Goal: Information Seeking & Learning: Learn about a topic

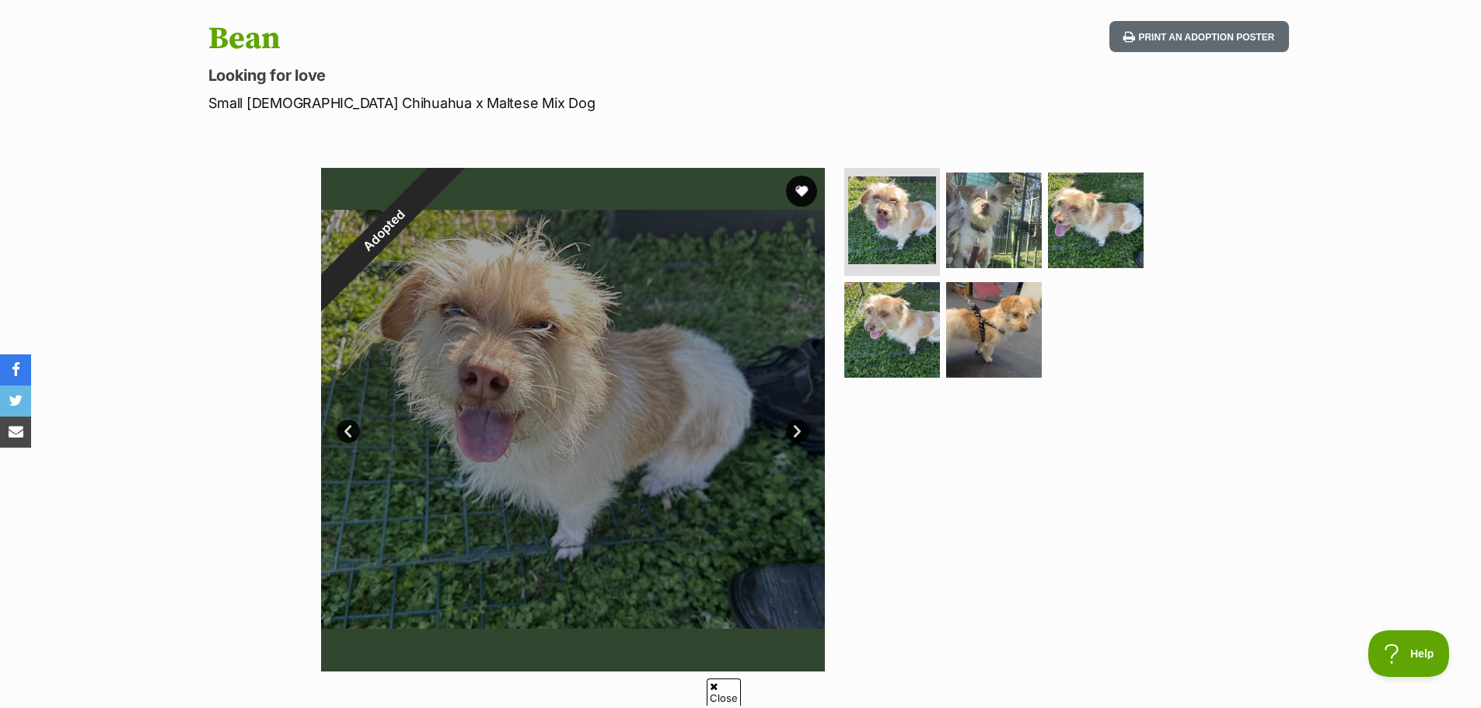
scroll to position [78, 0]
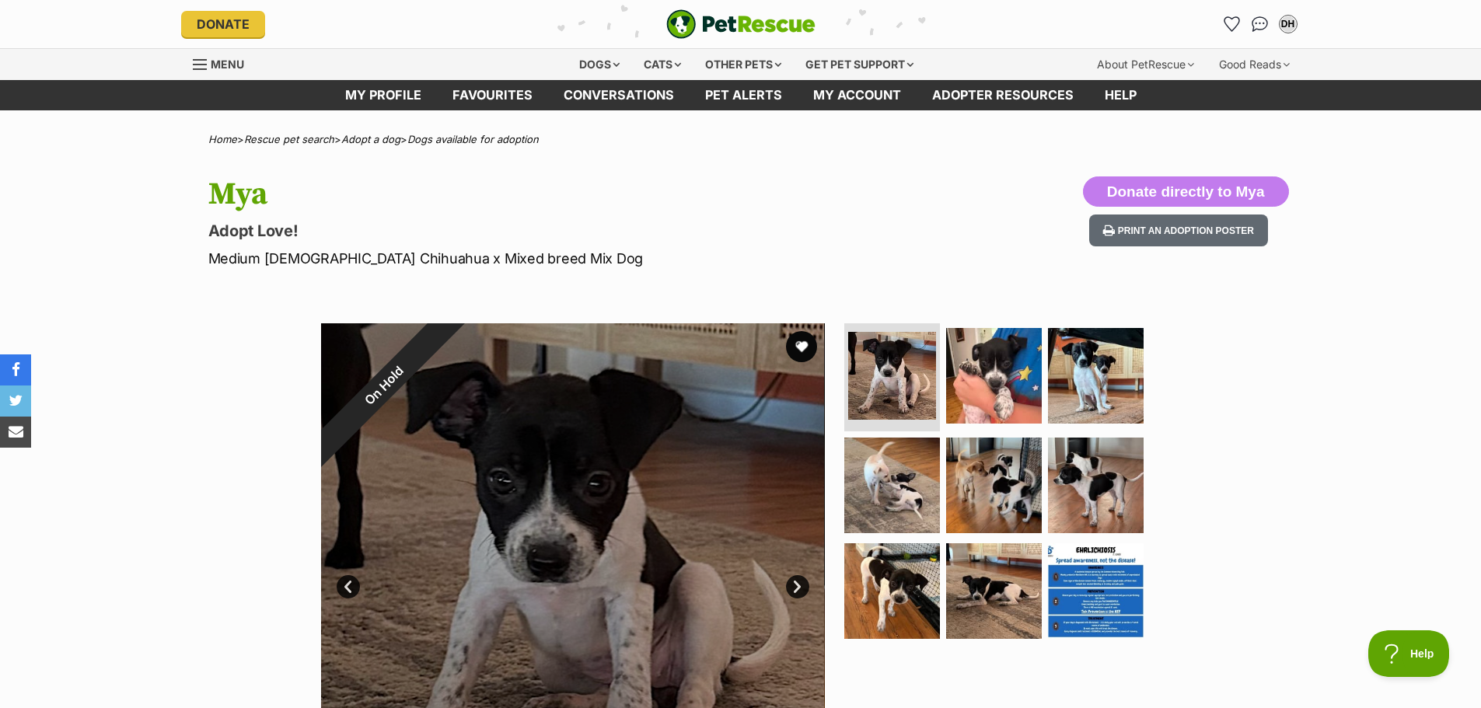
scroll to position [78, 0]
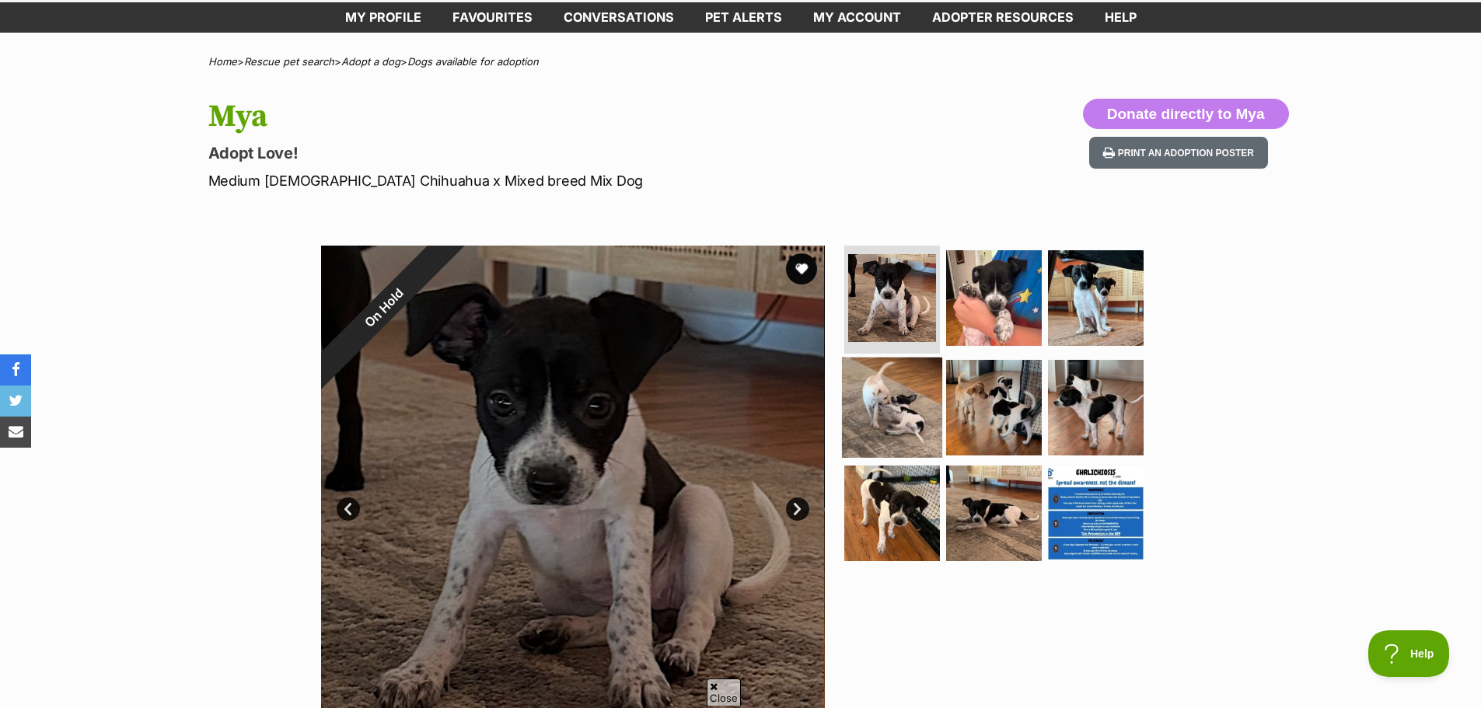
click at [885, 393] on img at bounding box center [892, 408] width 100 height 100
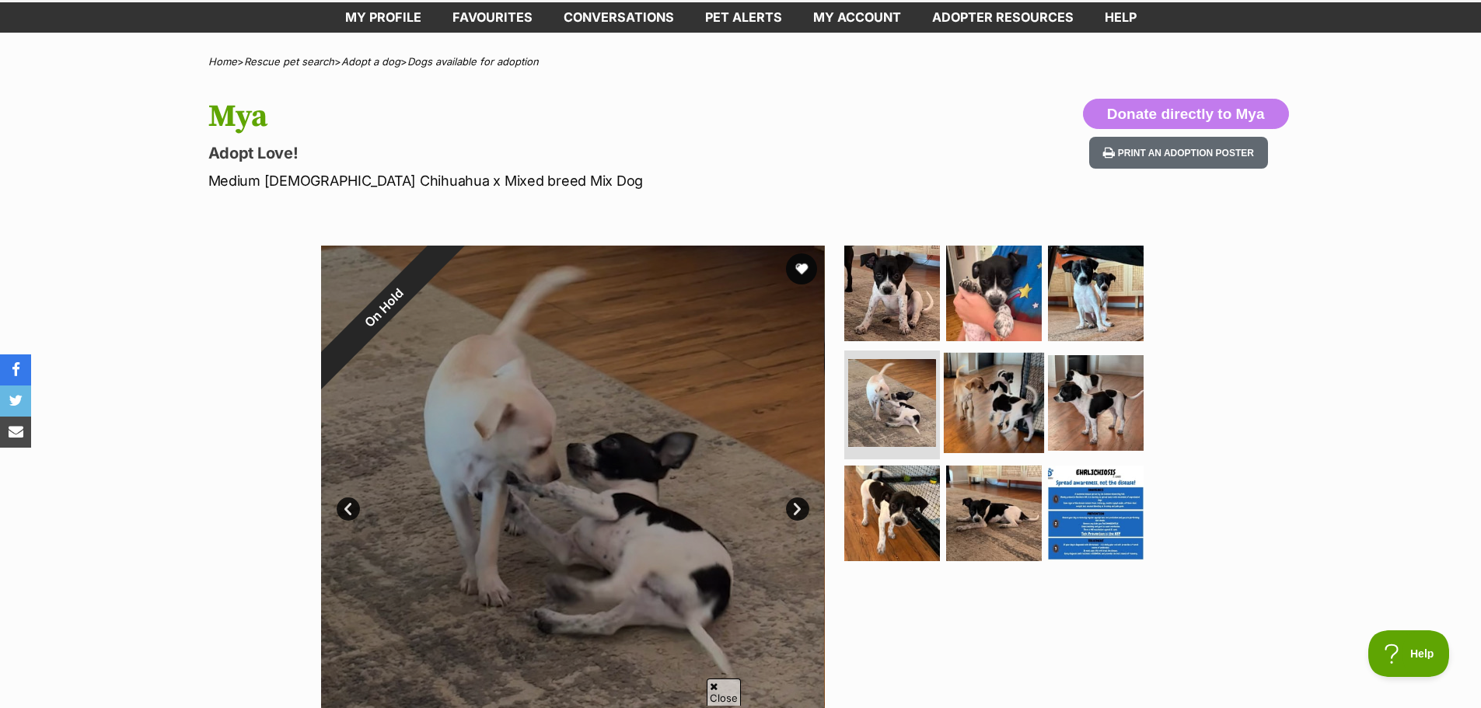
click at [990, 410] on img at bounding box center [994, 403] width 100 height 100
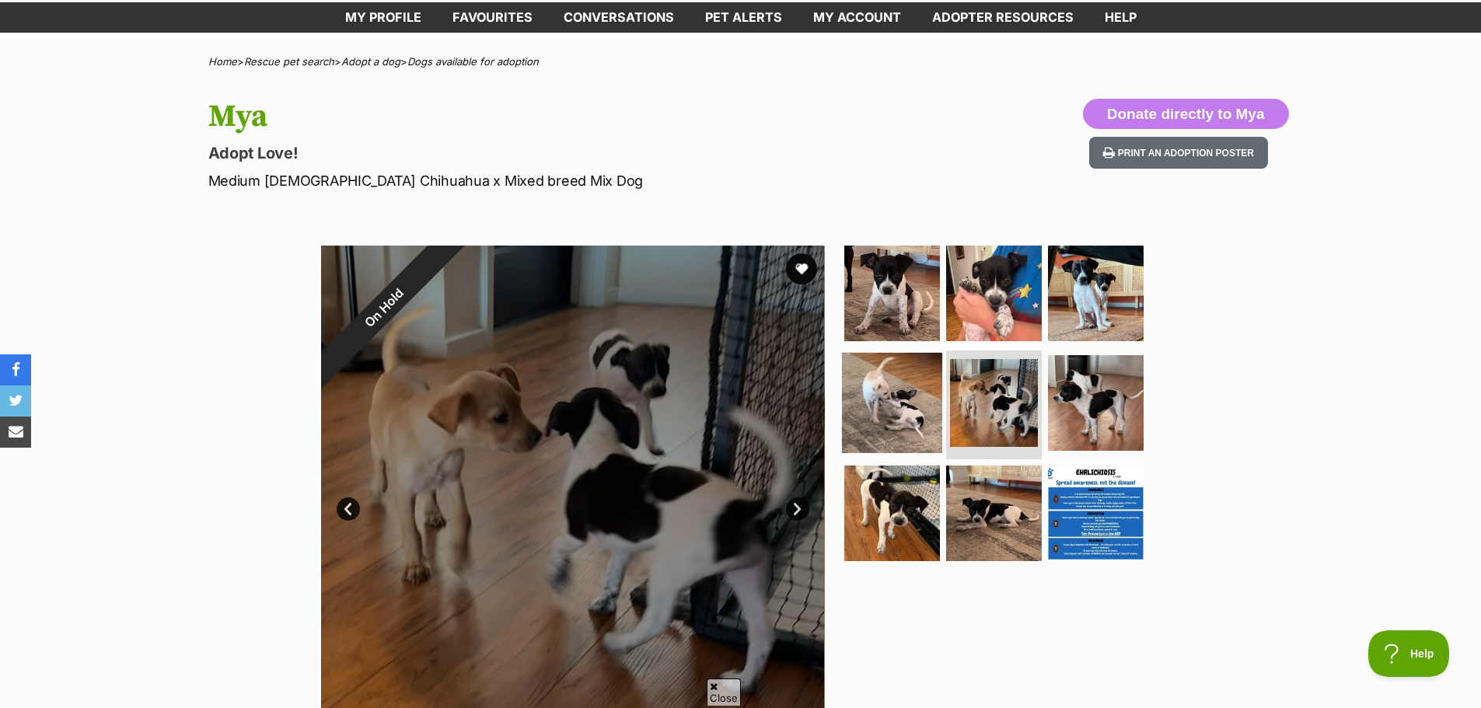
click at [902, 405] on img at bounding box center [892, 403] width 100 height 100
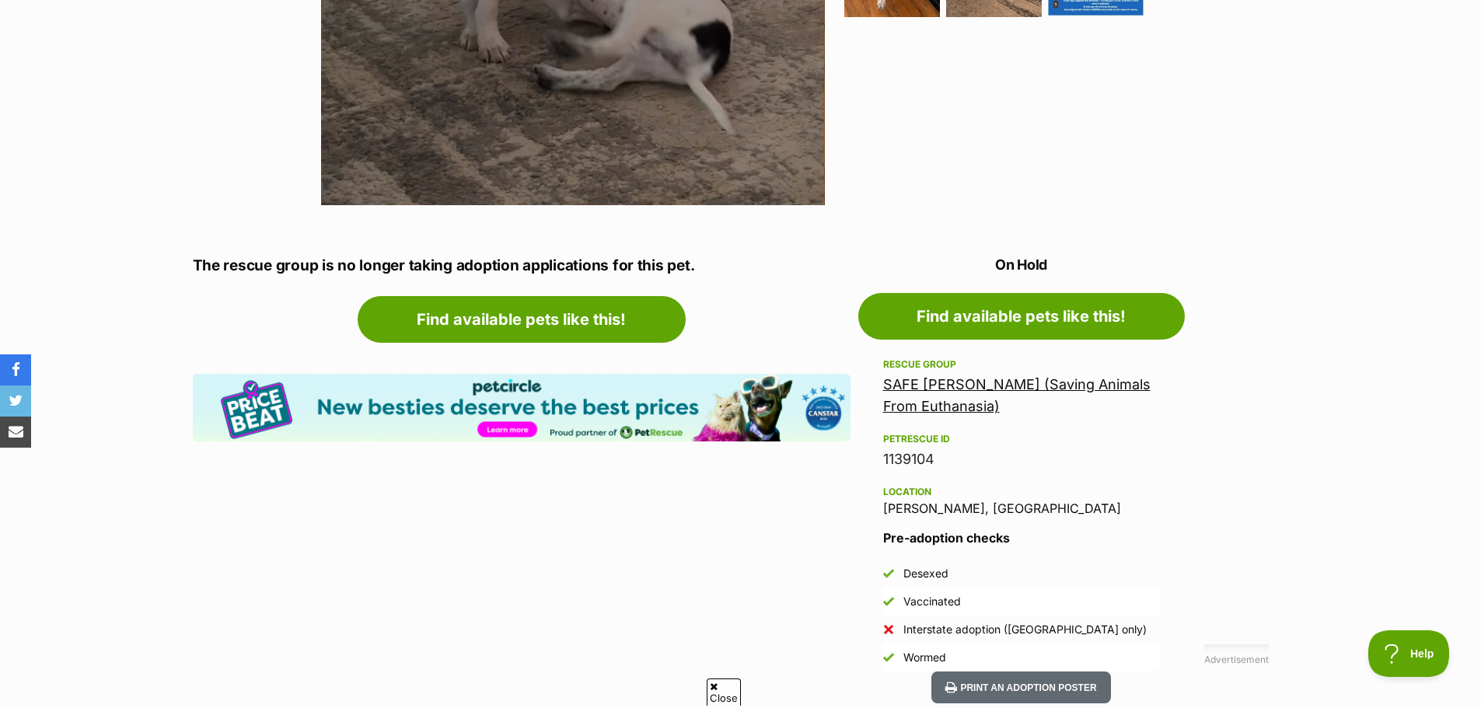
scroll to position [700, 0]
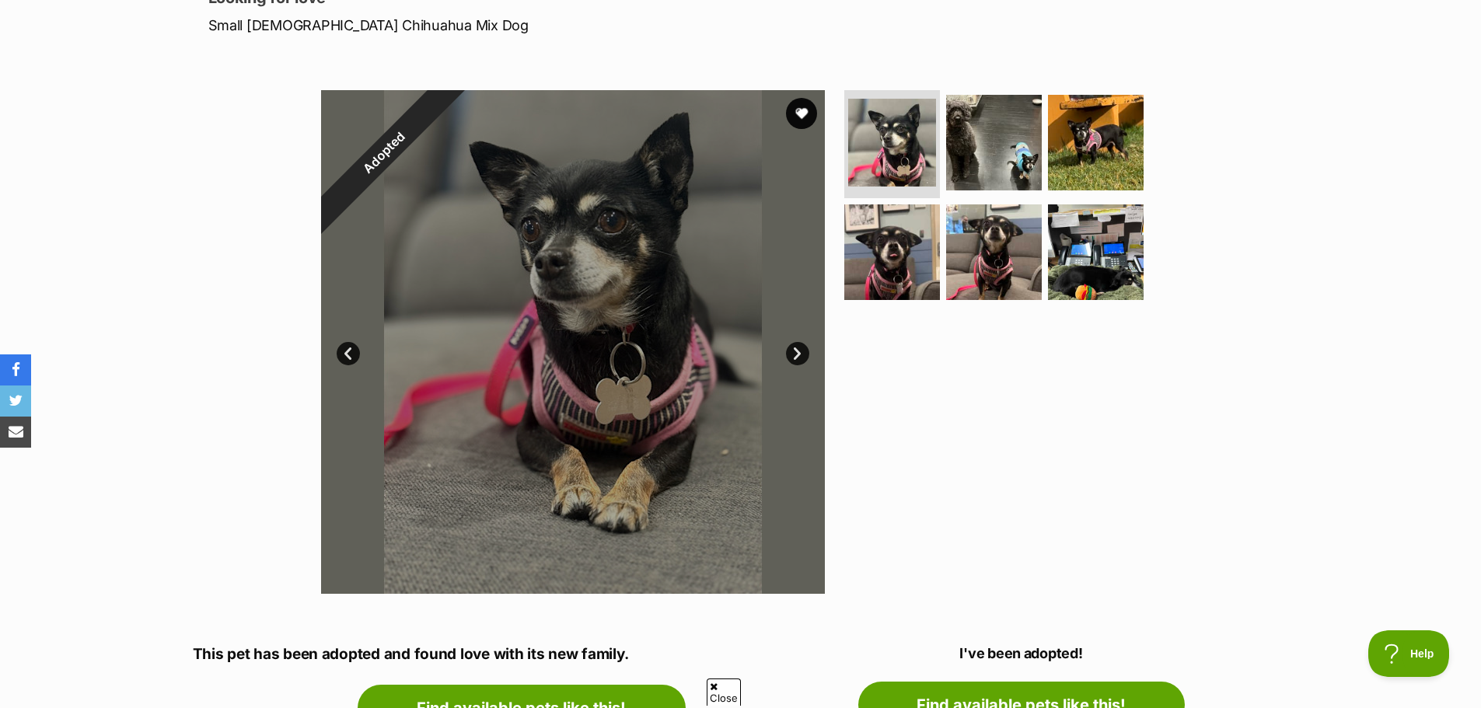
scroll to position [389, 0]
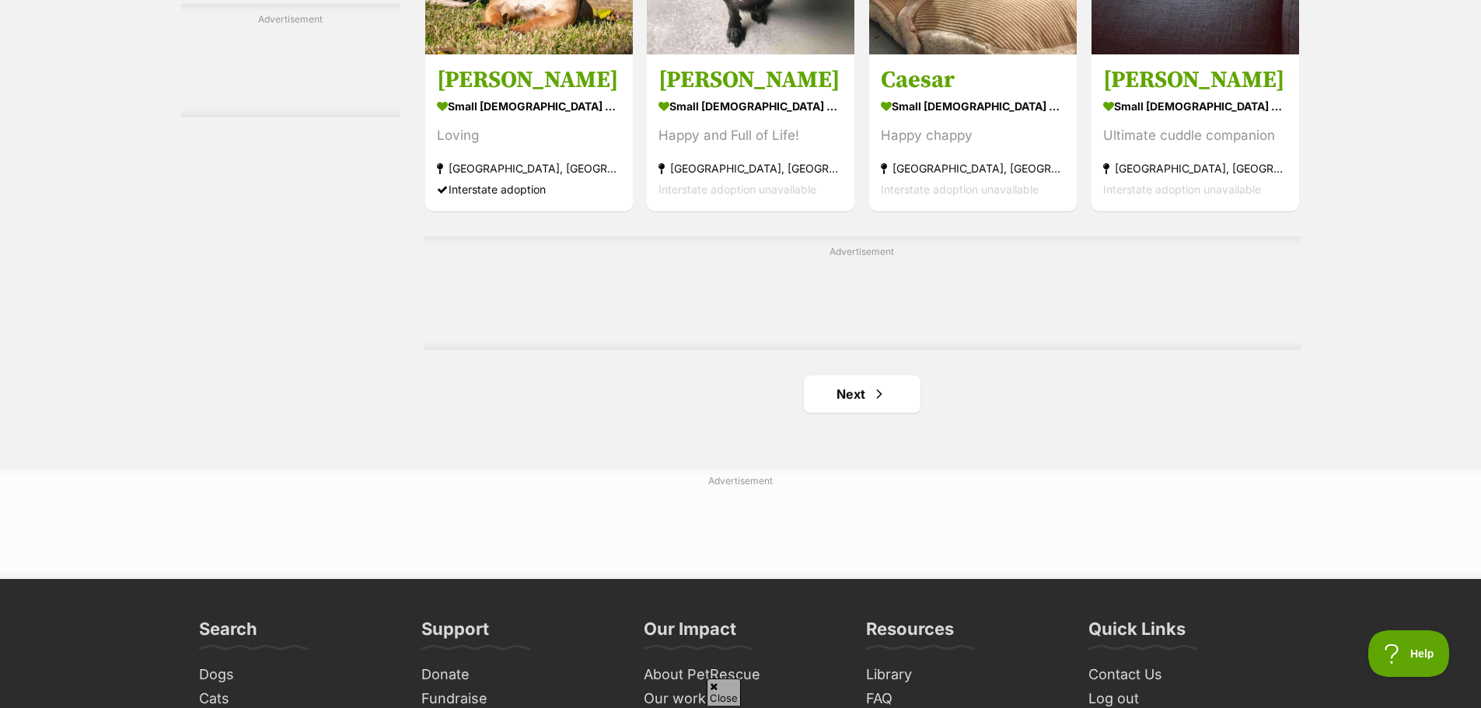
scroll to position [2643, 0]
